Goal: Find specific page/section: Find specific page/section

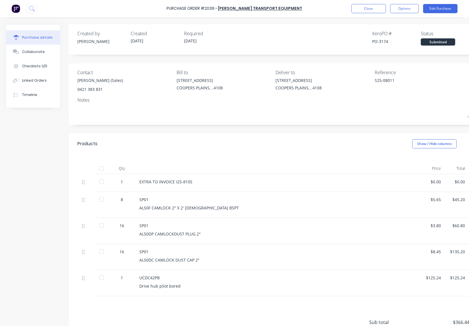
click at [369, 13] on div "Purchase Order #2039 - [PERSON_NAME] Transport Equipment Close Options Edit Pur…" at bounding box center [234, 8] width 469 height 17
click at [373, 9] on button "Close" at bounding box center [368, 8] width 34 height 9
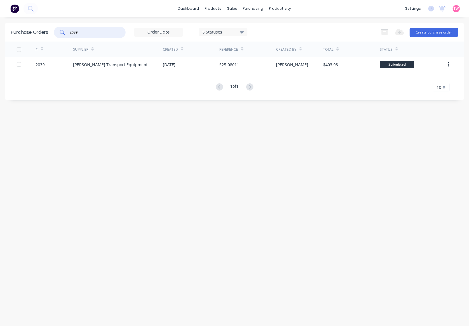
click at [99, 32] on input "2039" at bounding box center [93, 33] width 48 height 6
paste input "7"
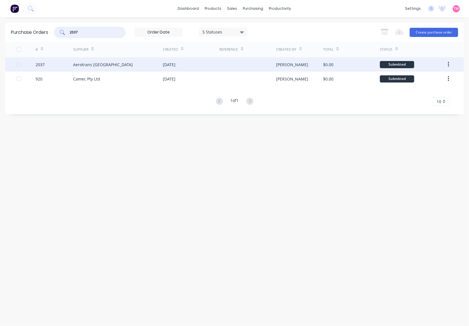
type input "2037"
click at [60, 64] on div "2037" at bounding box center [55, 64] width 38 height 14
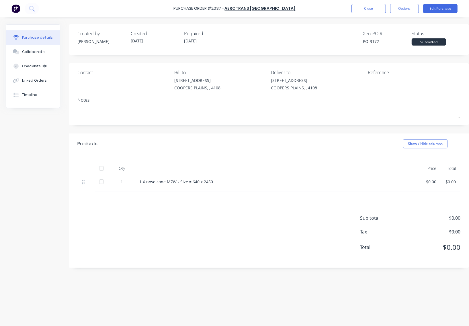
click at [372, 42] on div "PO-3172" at bounding box center [387, 41] width 49 height 6
copy div "3172"
